Goal: Transaction & Acquisition: Purchase product/service

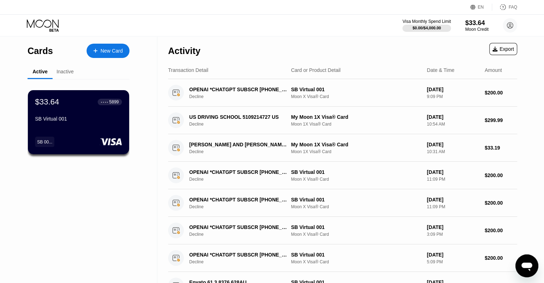
click at [72, 73] on div "Inactive" at bounding box center [64, 72] width 17 height 6
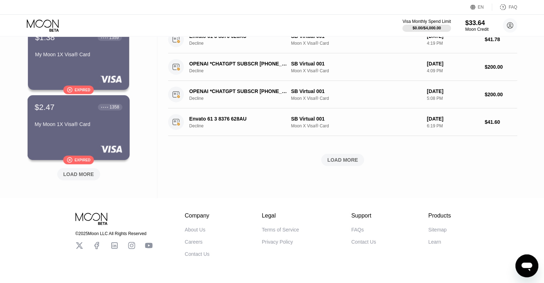
scroll to position [298, 0]
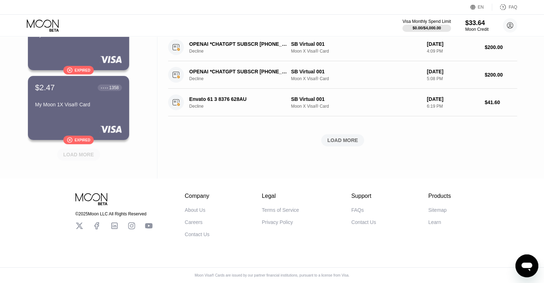
click at [92, 154] on div "LOAD MORE" at bounding box center [78, 154] width 43 height 12
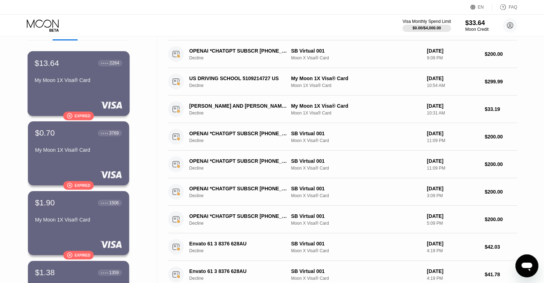
scroll to position [0, 0]
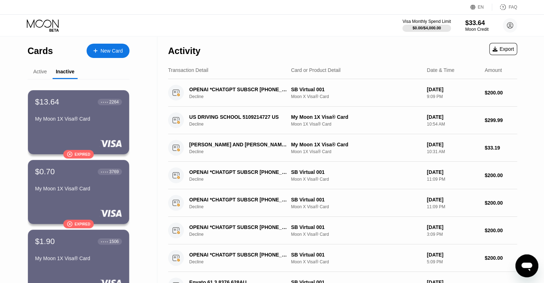
click at [41, 68] on div "Active" at bounding box center [40, 72] width 25 height 14
click at [42, 73] on div "Active" at bounding box center [40, 72] width 14 height 6
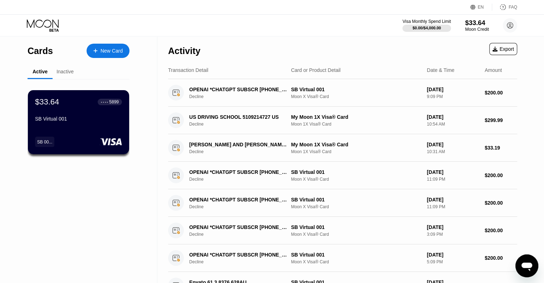
click at [475, 29] on div "Moon Credit" at bounding box center [477, 29] width 24 height 5
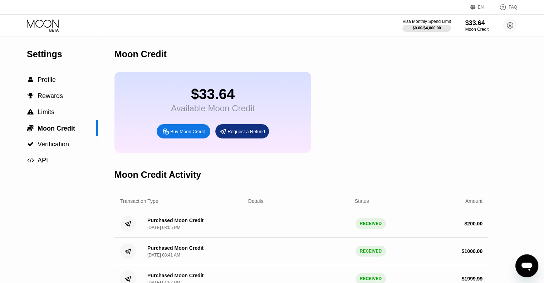
click at [192, 134] on div "Buy Moon Credit" at bounding box center [187, 131] width 35 height 6
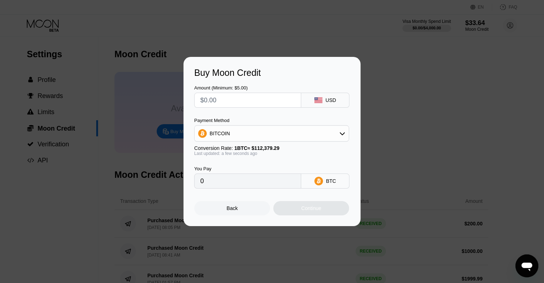
click at [265, 104] on input "text" at bounding box center [247, 100] width 95 height 14
type input "$2"
type input "0.00001780"
type input "$20"
type input "0.00017797"
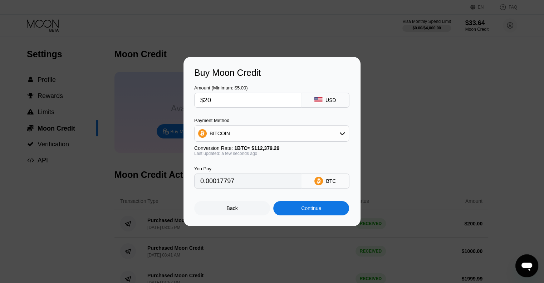
type input "$200"
type input "0.00177969"
type input "$200"
click at [266, 130] on div "BITCOIN" at bounding box center [272, 133] width 154 height 14
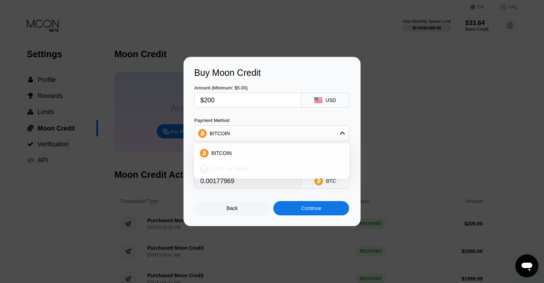
click at [236, 170] on span "USDT on TRON" at bounding box center [229, 169] width 36 height 6
type input "202.02"
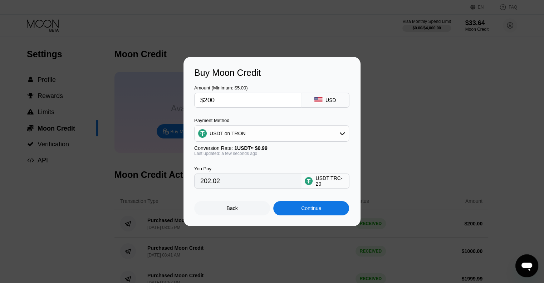
click at [310, 211] on div "Continue" at bounding box center [311, 208] width 20 height 6
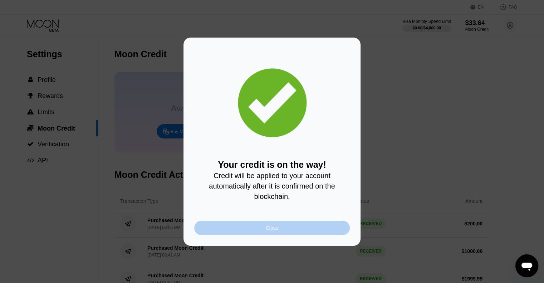
click at [298, 227] on div "Close" at bounding box center [272, 228] width 156 height 14
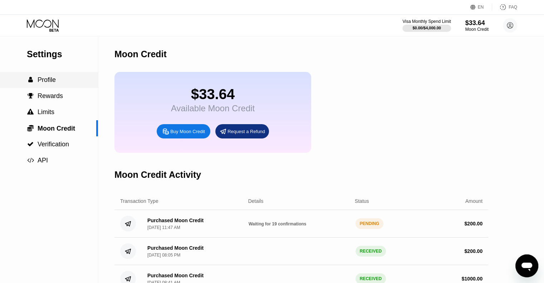
click at [50, 82] on span "Profile" at bounding box center [47, 79] width 18 height 7
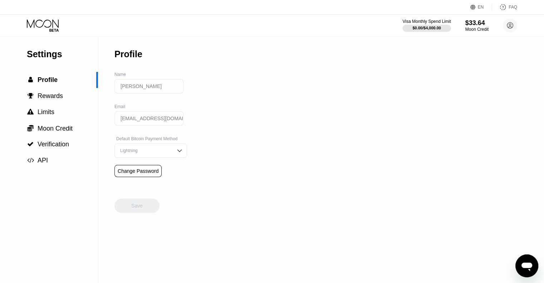
click at [56, 33] on div "Visa Monthly Spend Limit $0.00 / $4,000.00 $33.64 Moon Credit Doruk Erdem [EMAI…" at bounding box center [272, 25] width 544 height 21
click at [56, 30] on icon at bounding box center [43, 25] width 33 height 13
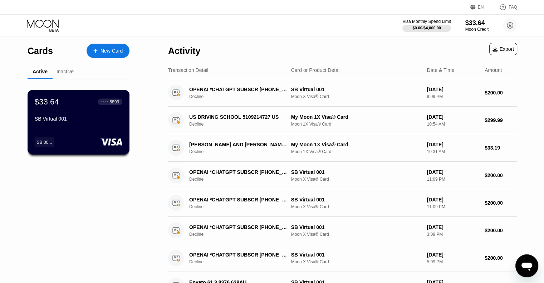
click at [109, 131] on div "$33.64 ● ● ● ● 5899 SB Virtual 001 SB 00..." at bounding box center [79, 122] width 102 height 65
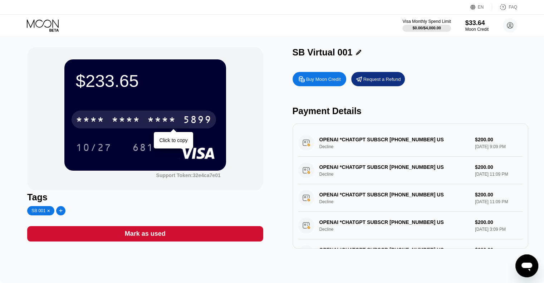
click at [188, 122] on div "5899" at bounding box center [197, 120] width 29 height 11
